Goal: Book appointment/travel/reservation

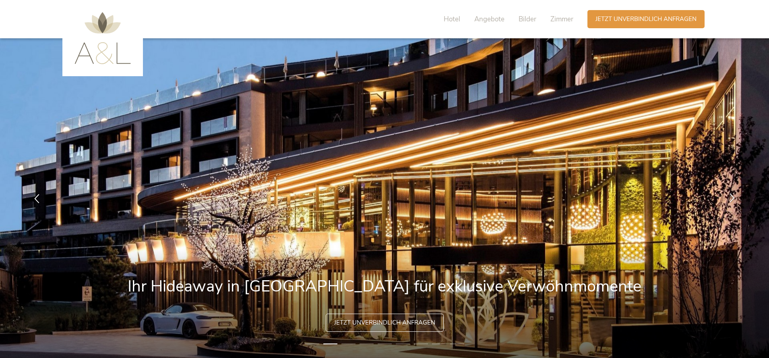
click at [732, 198] on icon at bounding box center [732, 197] width 9 height 9
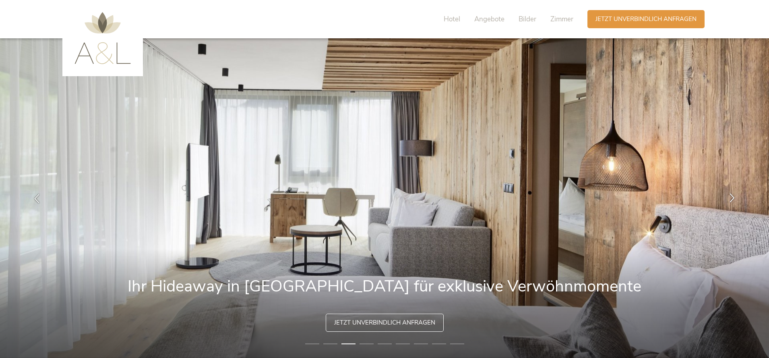
click at [732, 198] on icon at bounding box center [732, 197] width 9 height 9
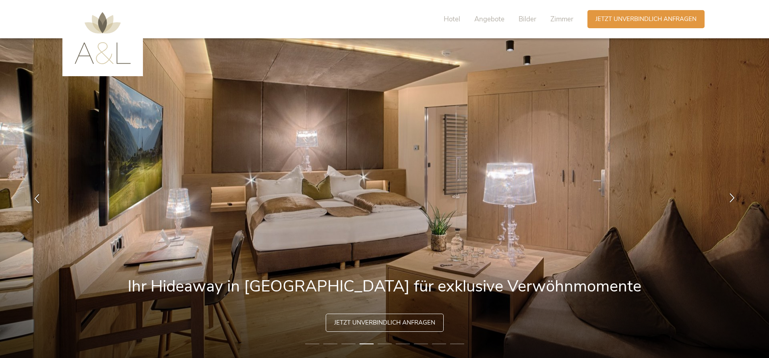
click at [733, 198] on icon at bounding box center [732, 197] width 9 height 9
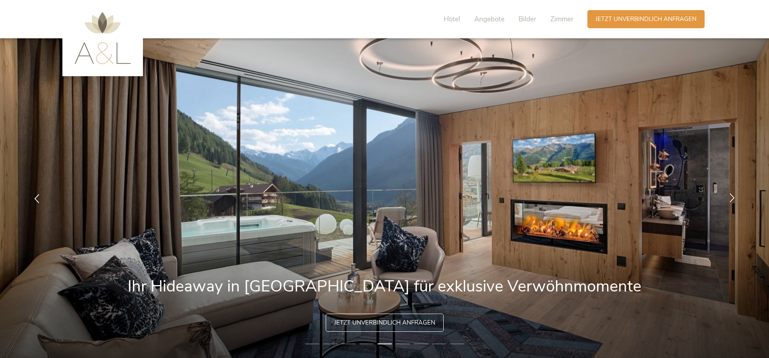
click at [734, 197] on icon at bounding box center [732, 197] width 9 height 9
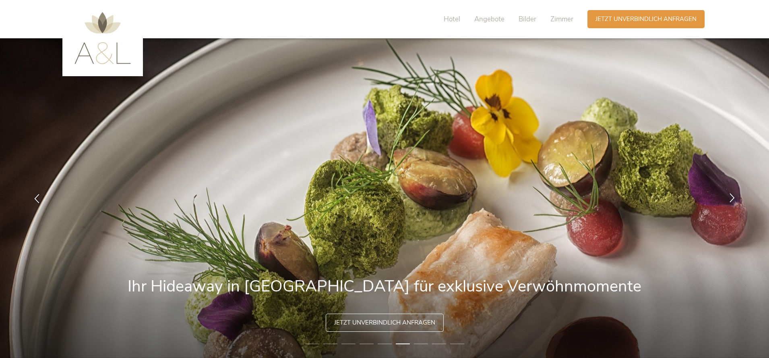
click at [730, 194] on icon at bounding box center [732, 197] width 9 height 9
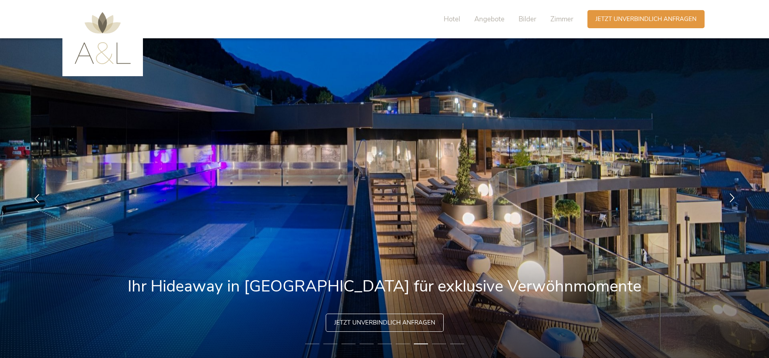
click at [730, 195] on icon at bounding box center [732, 197] width 9 height 9
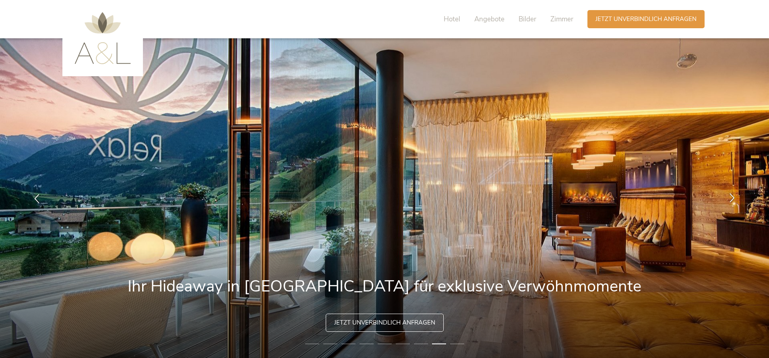
click at [730, 195] on icon at bounding box center [732, 197] width 9 height 9
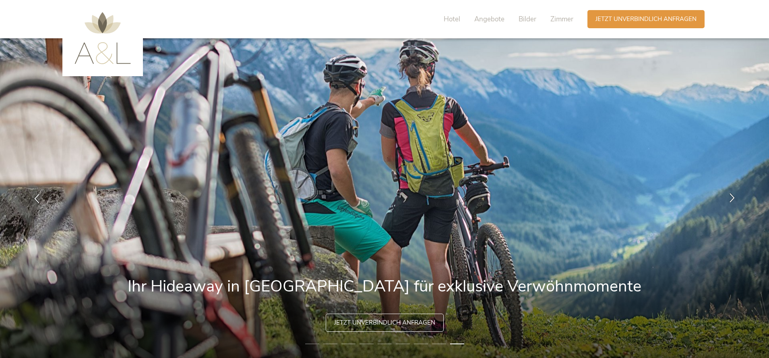
click at [730, 195] on icon at bounding box center [732, 197] width 9 height 9
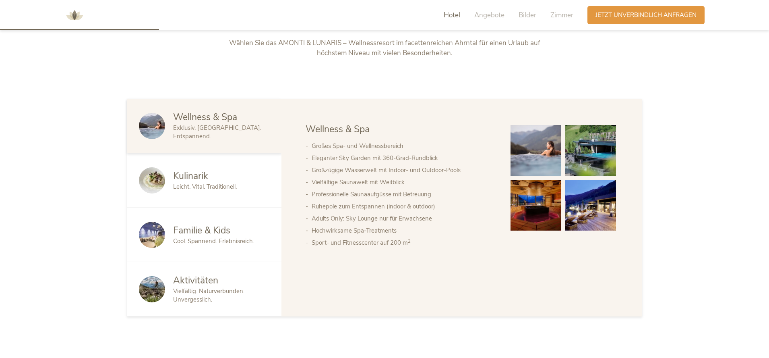
scroll to position [497, 0]
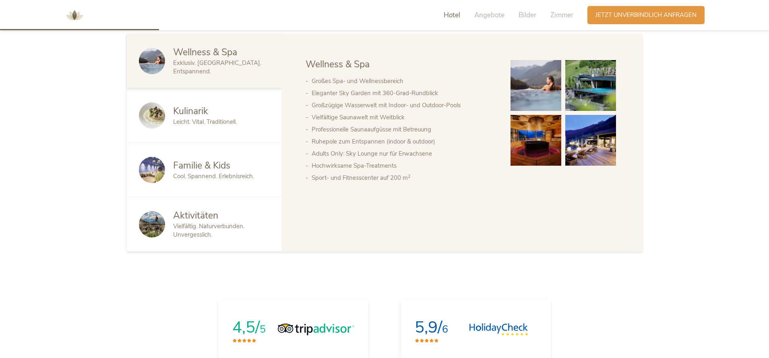
click at [597, 84] on img at bounding box center [591, 85] width 51 height 51
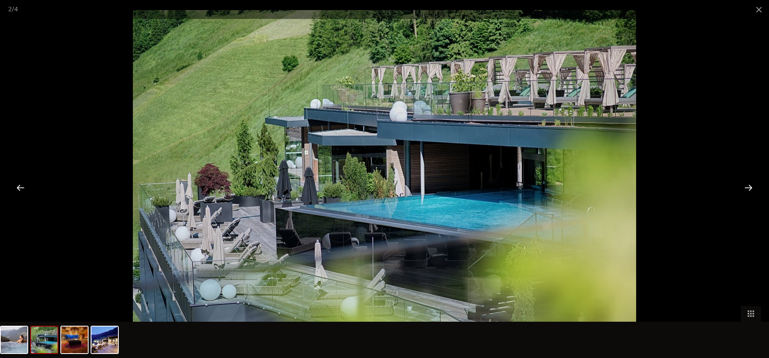
click at [23, 185] on div at bounding box center [20, 187] width 25 height 25
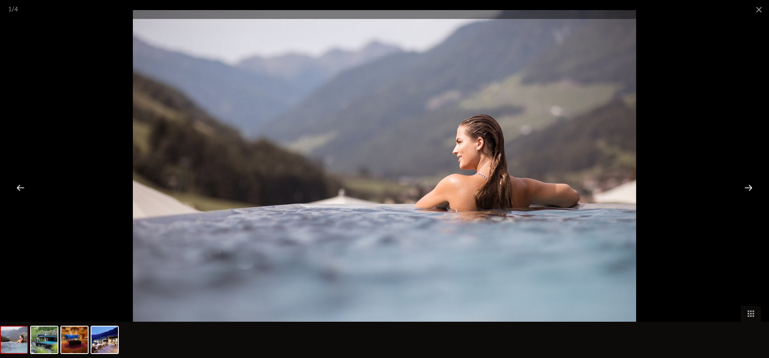
click at [754, 188] on div at bounding box center [748, 187] width 25 height 25
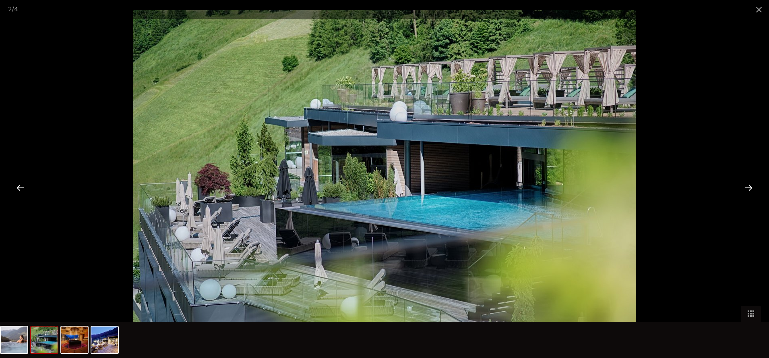
click at [754, 187] on div at bounding box center [748, 187] width 25 height 25
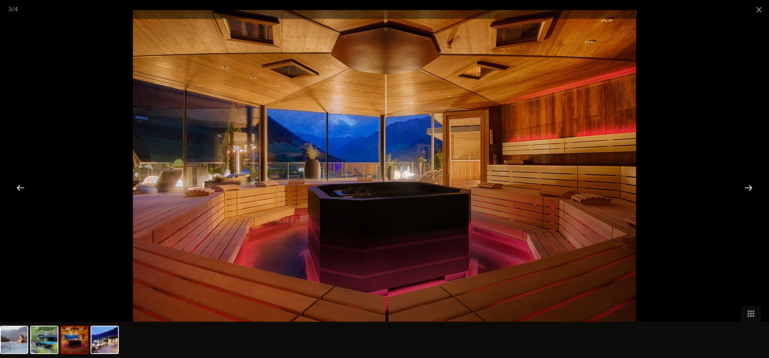
click at [754, 187] on div at bounding box center [748, 187] width 25 height 25
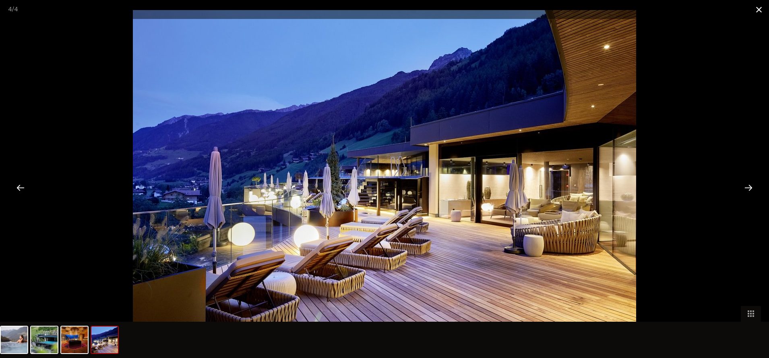
click at [762, 8] on span at bounding box center [759, 9] width 20 height 19
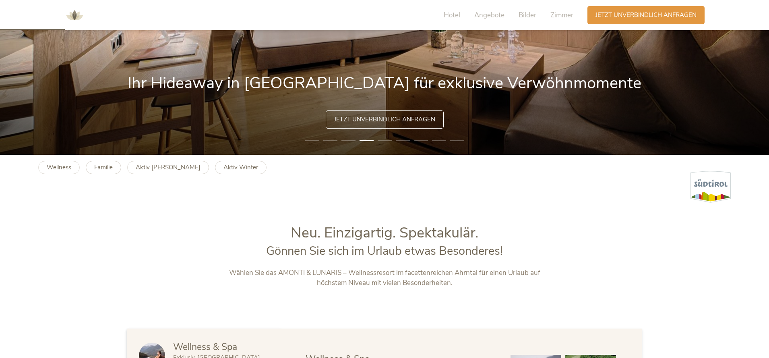
scroll to position [0, 0]
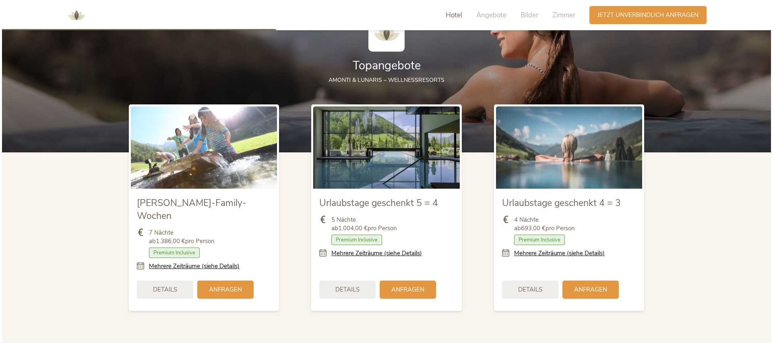
scroll to position [970, 0]
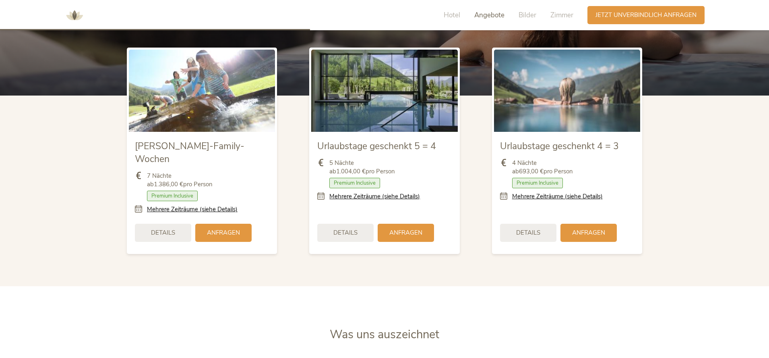
click at [532, 228] on span "Details" at bounding box center [528, 232] width 24 height 8
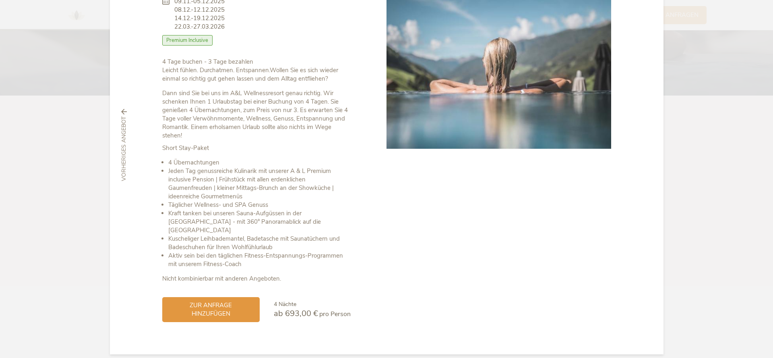
scroll to position [0, 0]
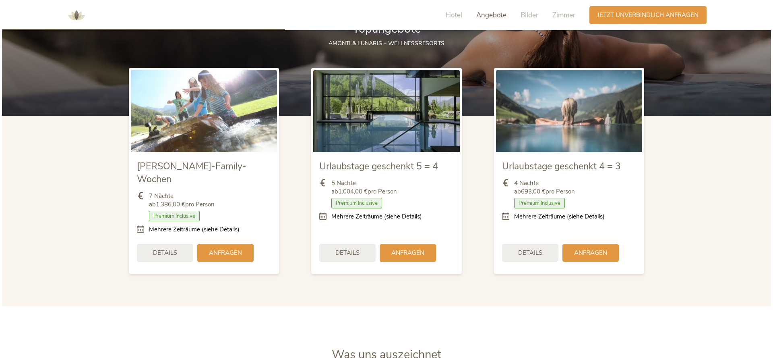
scroll to position [1015, 0]
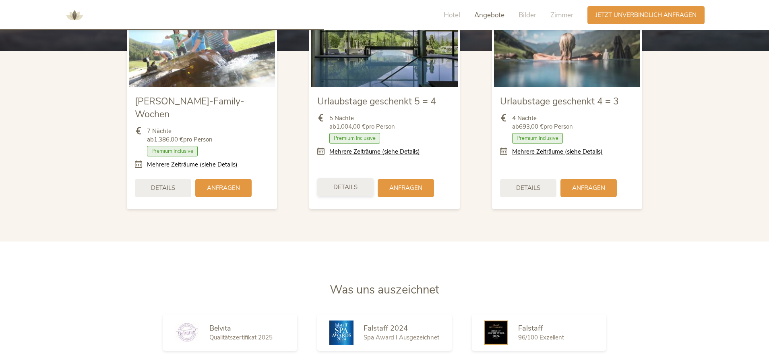
click at [350, 183] on span "Details" at bounding box center [346, 187] width 24 height 8
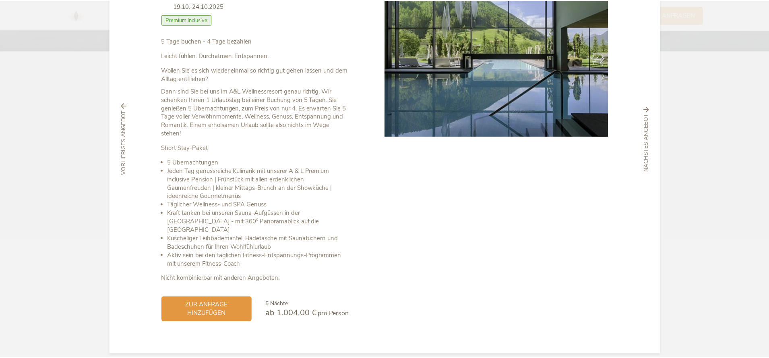
scroll to position [0, 0]
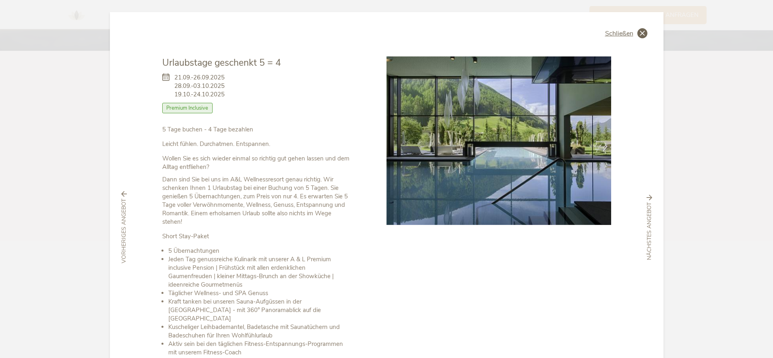
click at [644, 34] on icon at bounding box center [643, 33] width 10 height 10
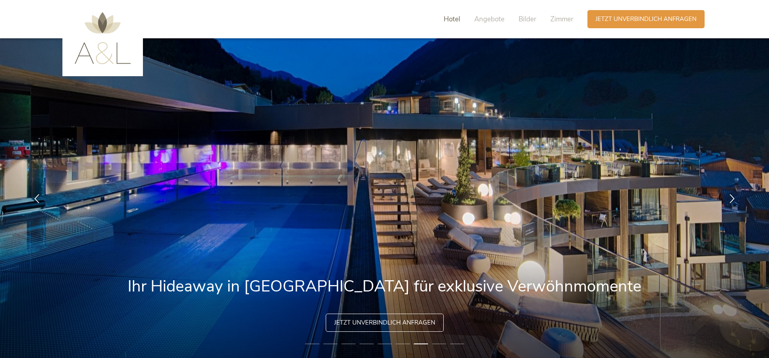
click at [450, 19] on span "Hotel" at bounding box center [452, 19] width 17 height 9
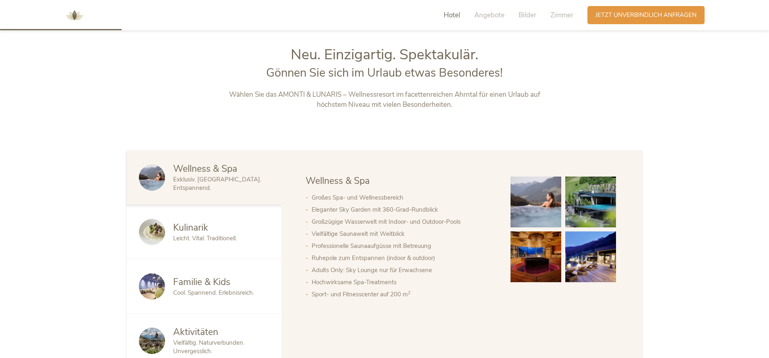
scroll to position [385, 0]
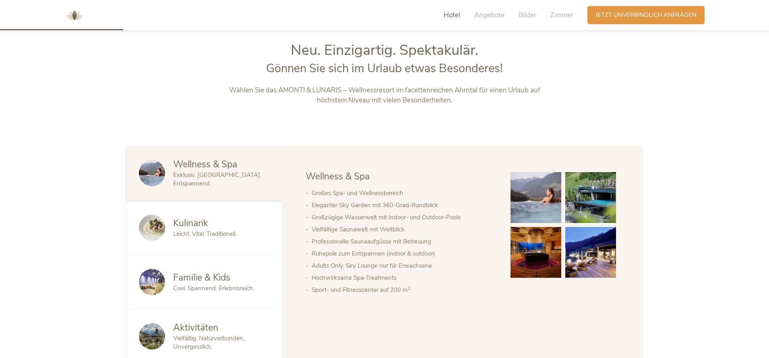
click at [75, 16] on img at bounding box center [74, 15] width 24 height 24
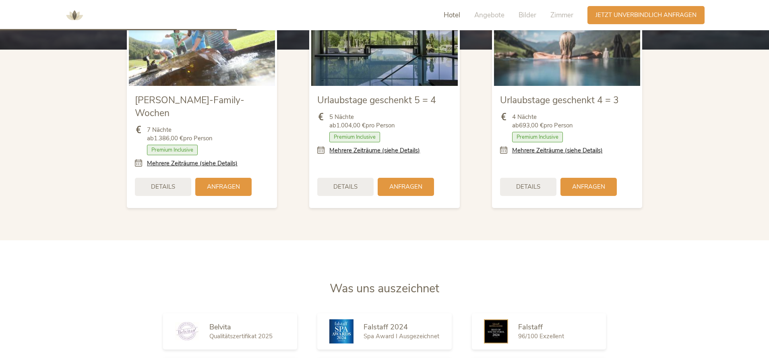
scroll to position [1125, 0]
